Goal: Task Accomplishment & Management: Manage account settings

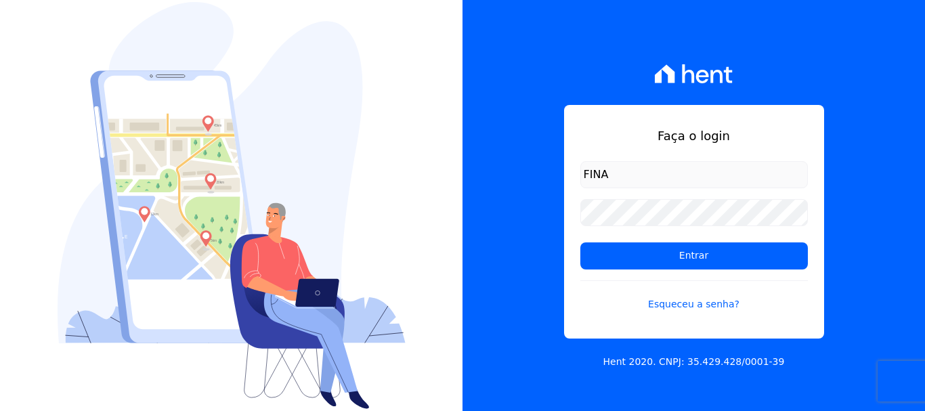
type input "[EMAIL_ADDRESS][DOMAIN_NAME]"
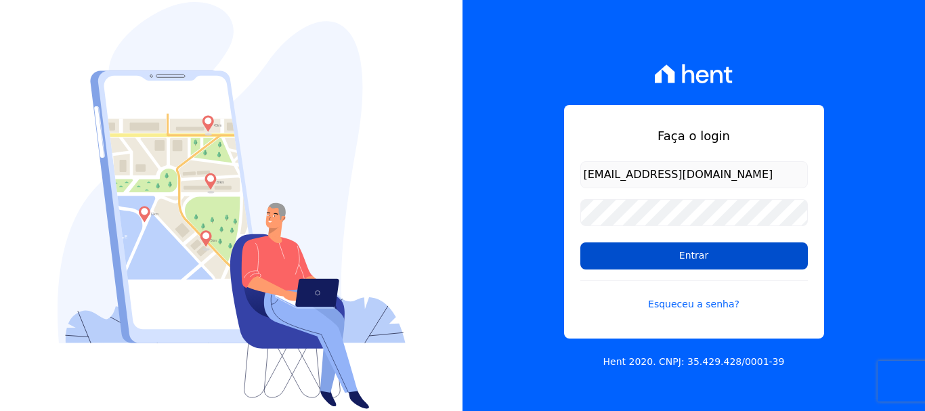
click at [705, 257] on input "Entrar" at bounding box center [693, 255] width 227 height 27
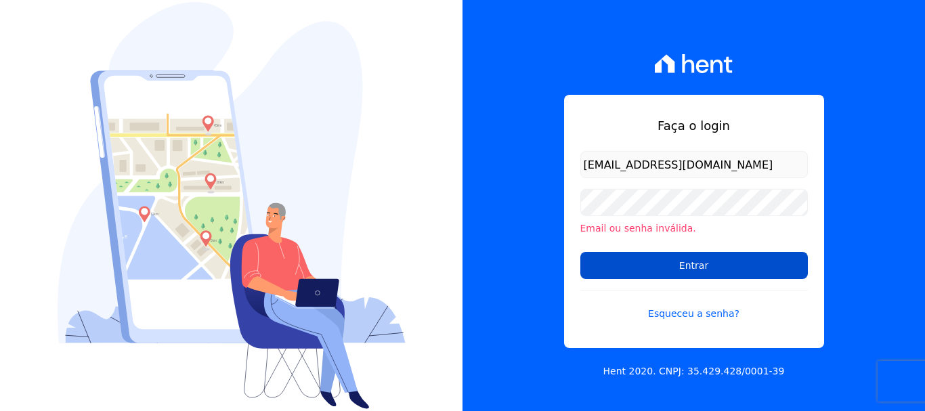
click at [666, 261] on input "Entrar" at bounding box center [693, 265] width 227 height 27
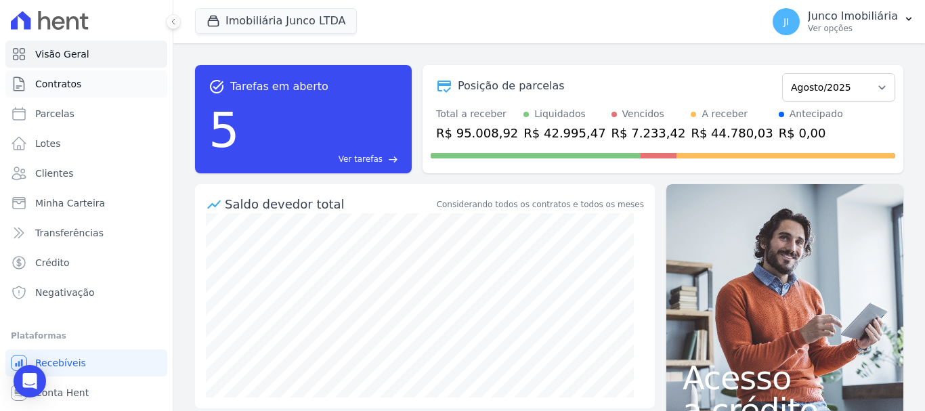
click at [51, 80] on span "Contratos" at bounding box center [58, 84] width 46 height 14
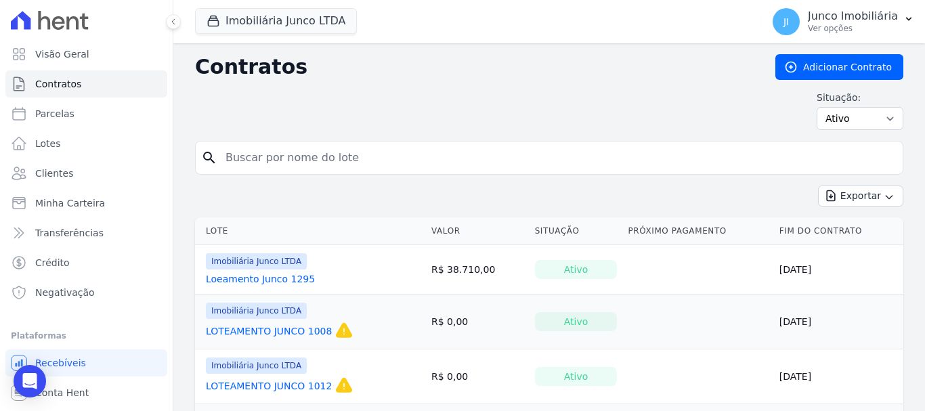
click at [240, 162] on input "search" at bounding box center [557, 157] width 680 height 27
type input "1008"
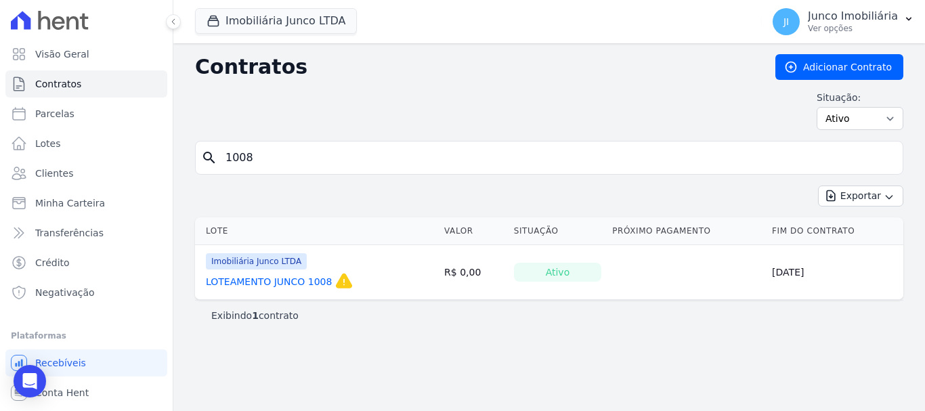
click at [276, 282] on link "LOTEAMENTO JUNCO 1008" at bounding box center [269, 282] width 126 height 14
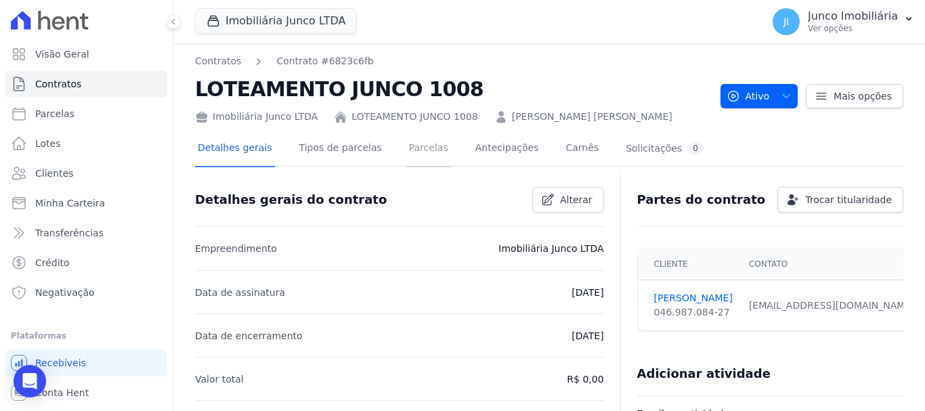
click at [406, 148] on link "Parcelas" at bounding box center [428, 149] width 45 height 36
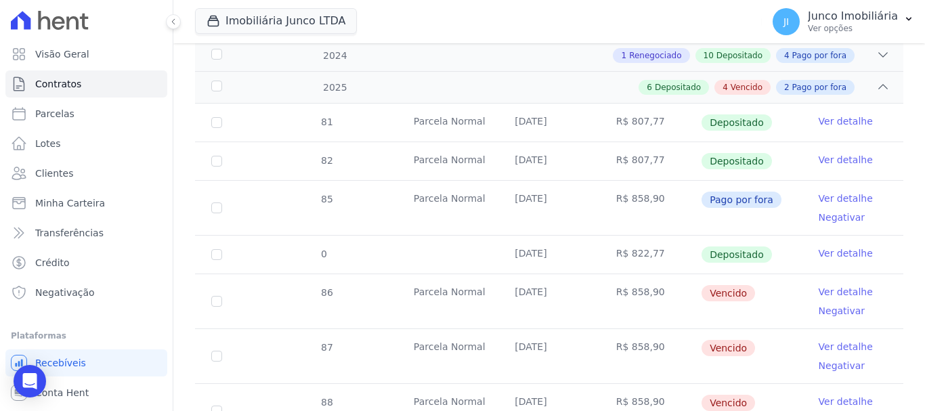
scroll to position [248, 0]
